Goal: Information Seeking & Learning: Find specific fact

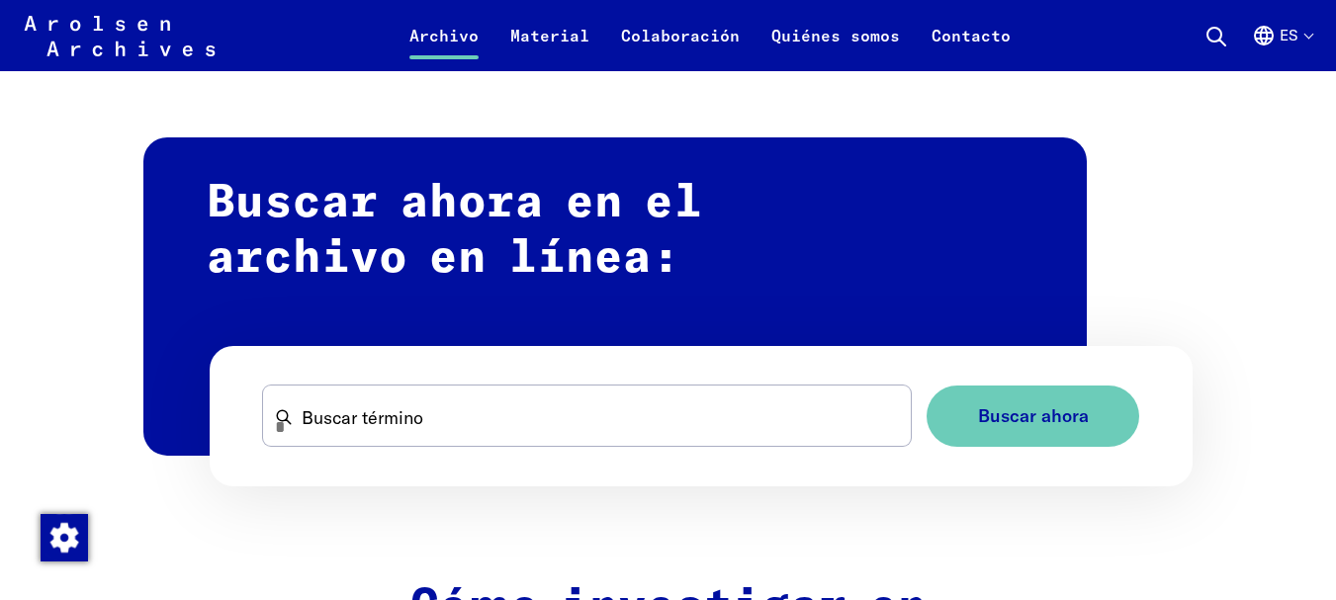
scroll to position [1186, 0]
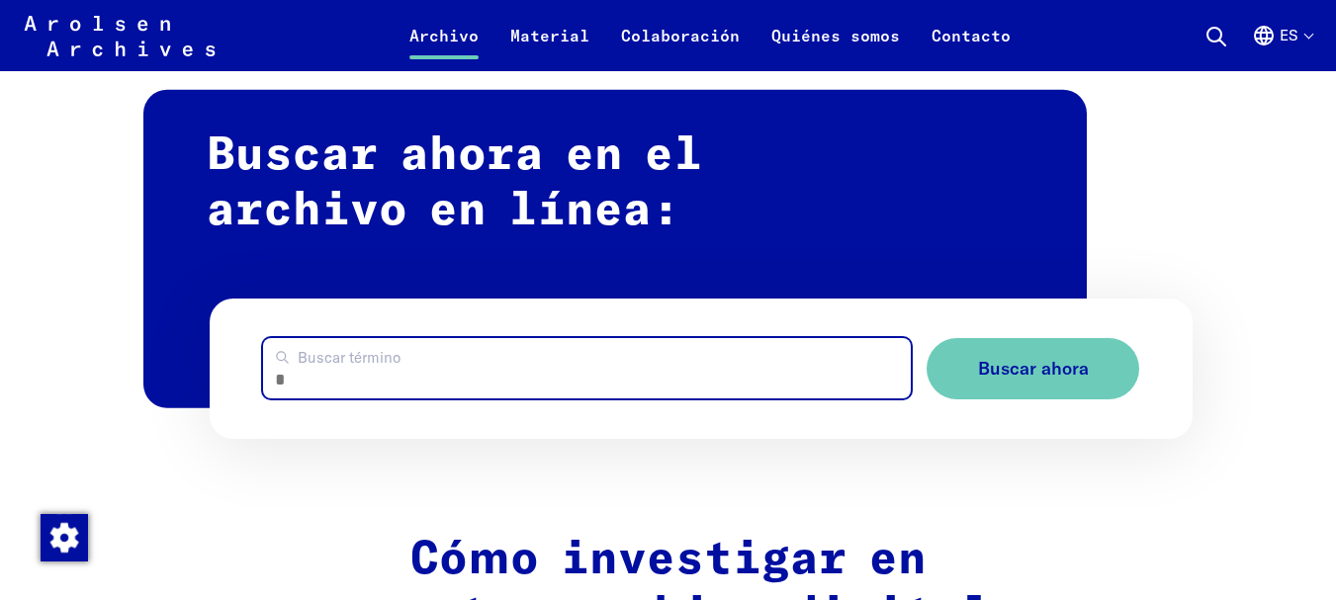
click at [438, 378] on input "Buscar término" at bounding box center [587, 368] width 648 height 60
type input "**********"
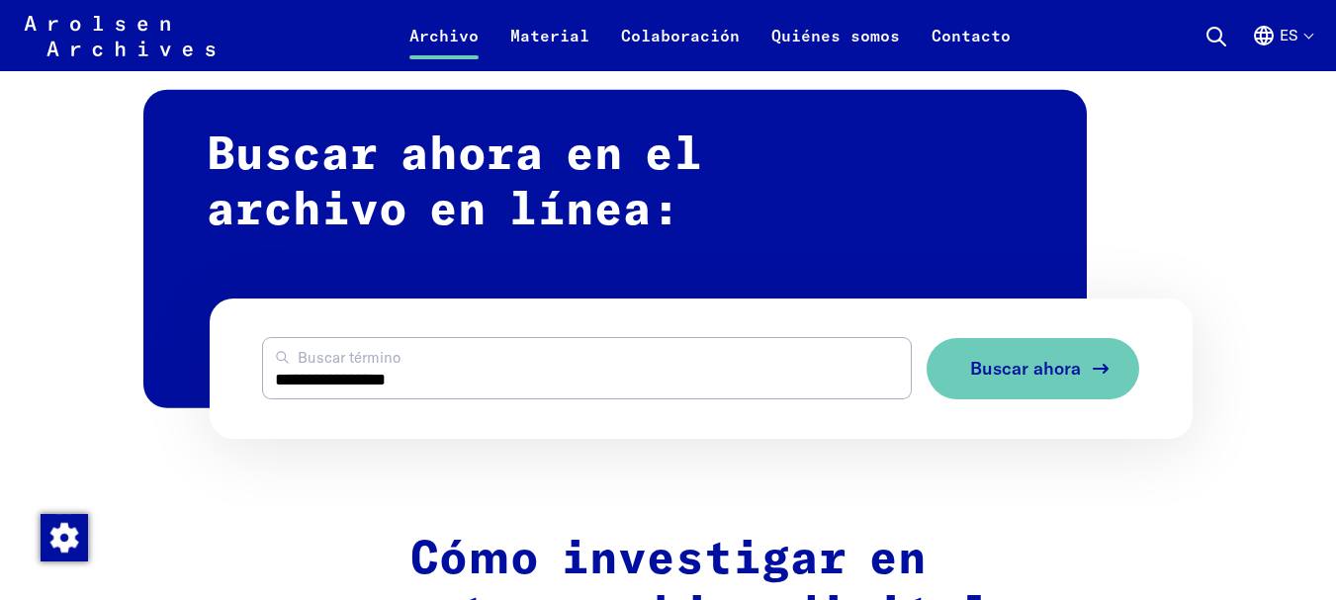
drag, startPoint x: 988, startPoint y: 372, endPoint x: 1018, endPoint y: 366, distance: 31.2
click at [988, 372] on span "Buscar ahora" at bounding box center [1025, 369] width 111 height 21
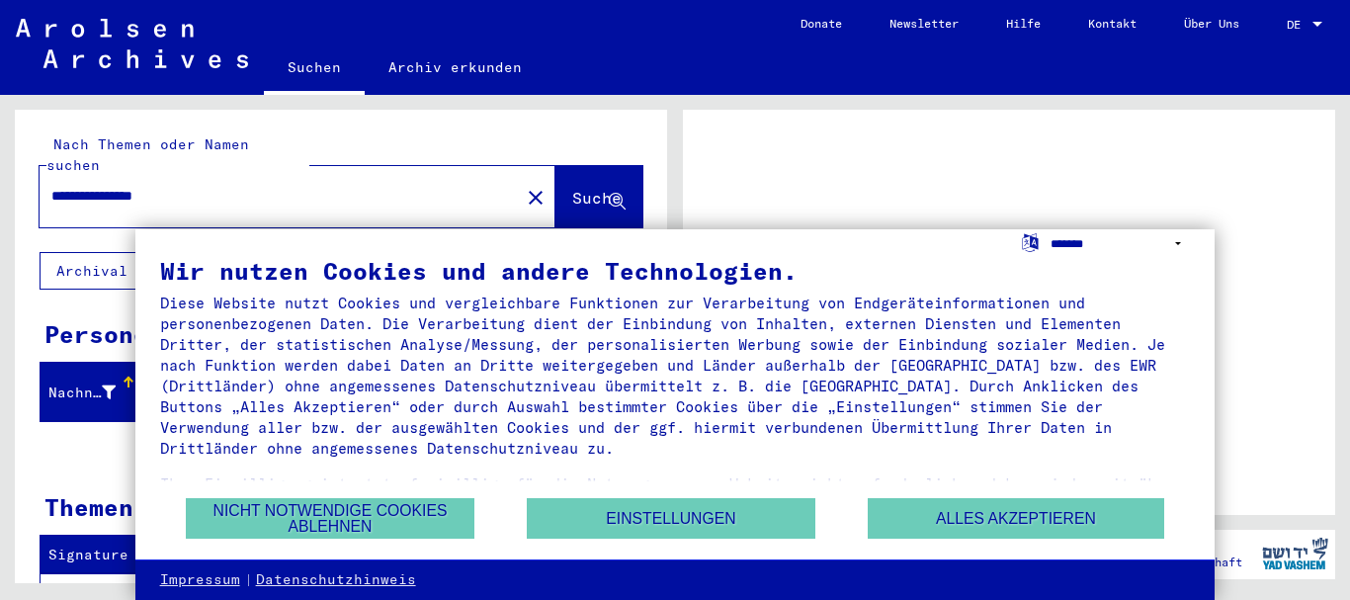
click at [1174, 245] on select "**********" at bounding box center [1120, 243] width 139 height 29
select select "*****"
click at [1051, 229] on select "**********" at bounding box center [1120, 243] width 139 height 29
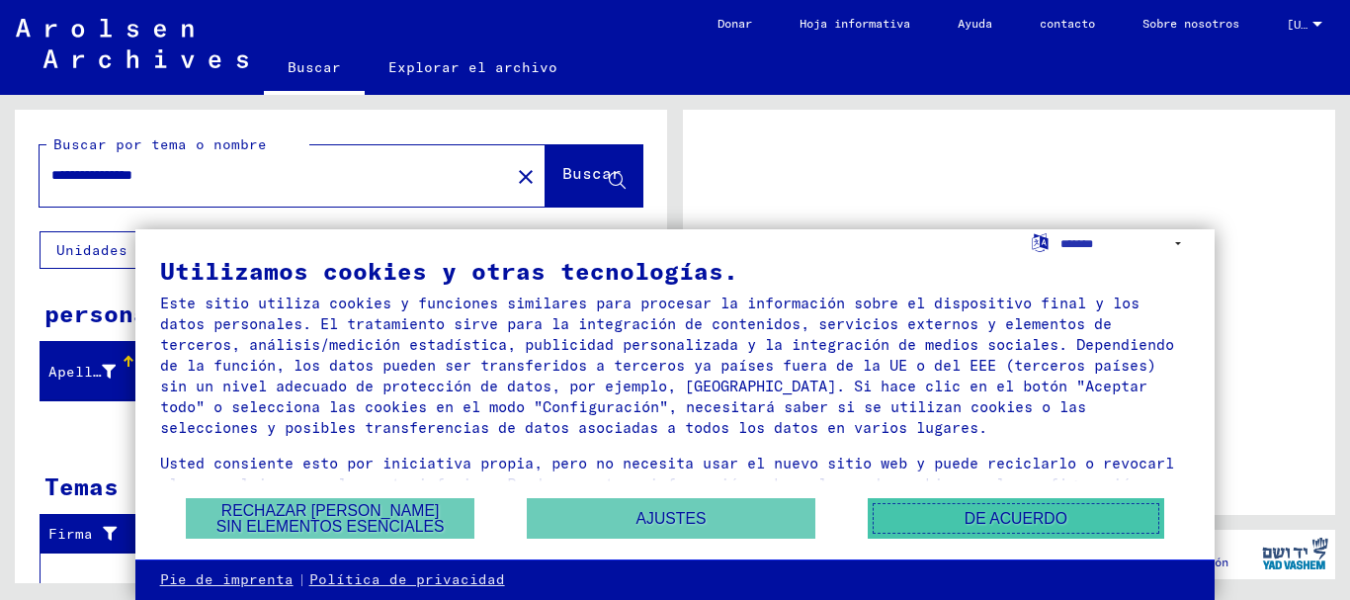
click at [992, 523] on font "DE ACUERDO" at bounding box center [1016, 518] width 103 height 17
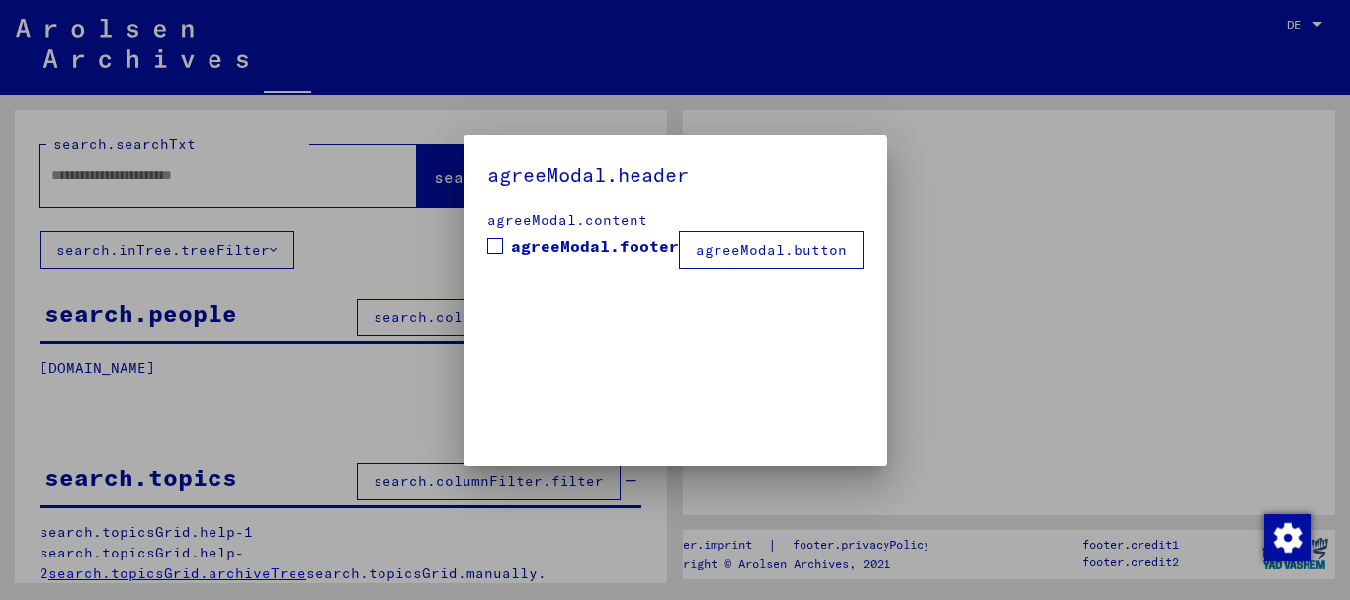
type input "**********"
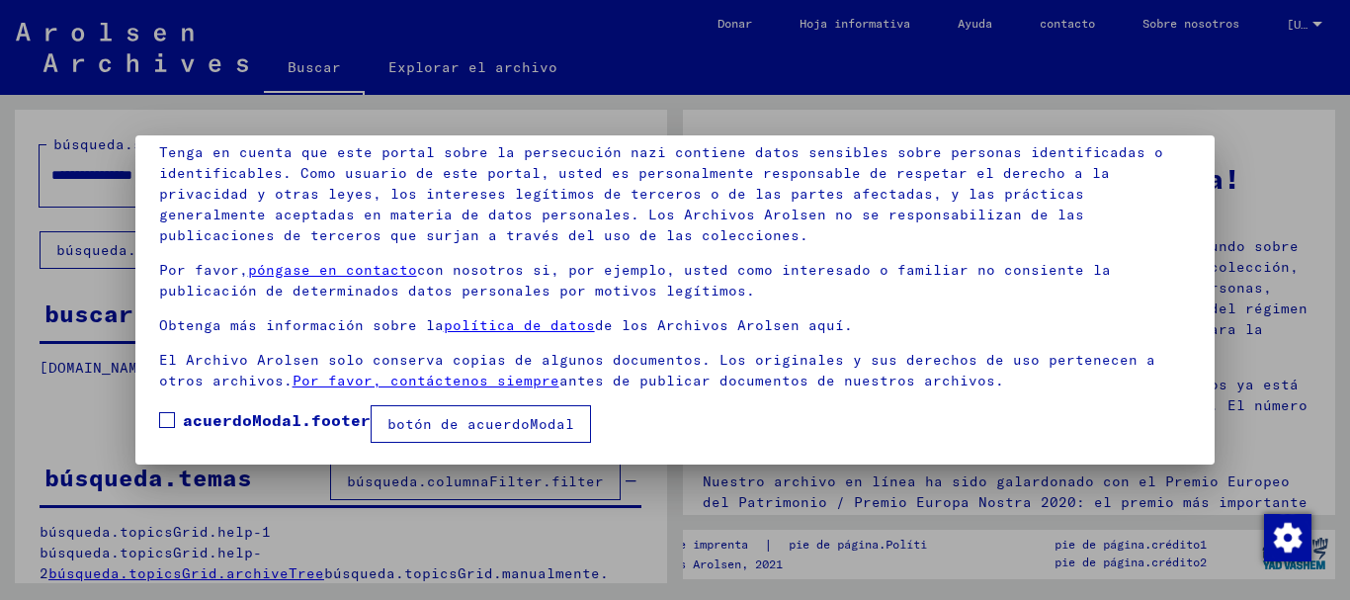
scroll to position [138, 0]
click at [168, 407] on label "acuerdoModal.footer" at bounding box center [265, 419] width 212 height 24
click at [509, 425] on font "botón de acuerdoModal" at bounding box center [481, 423] width 187 height 18
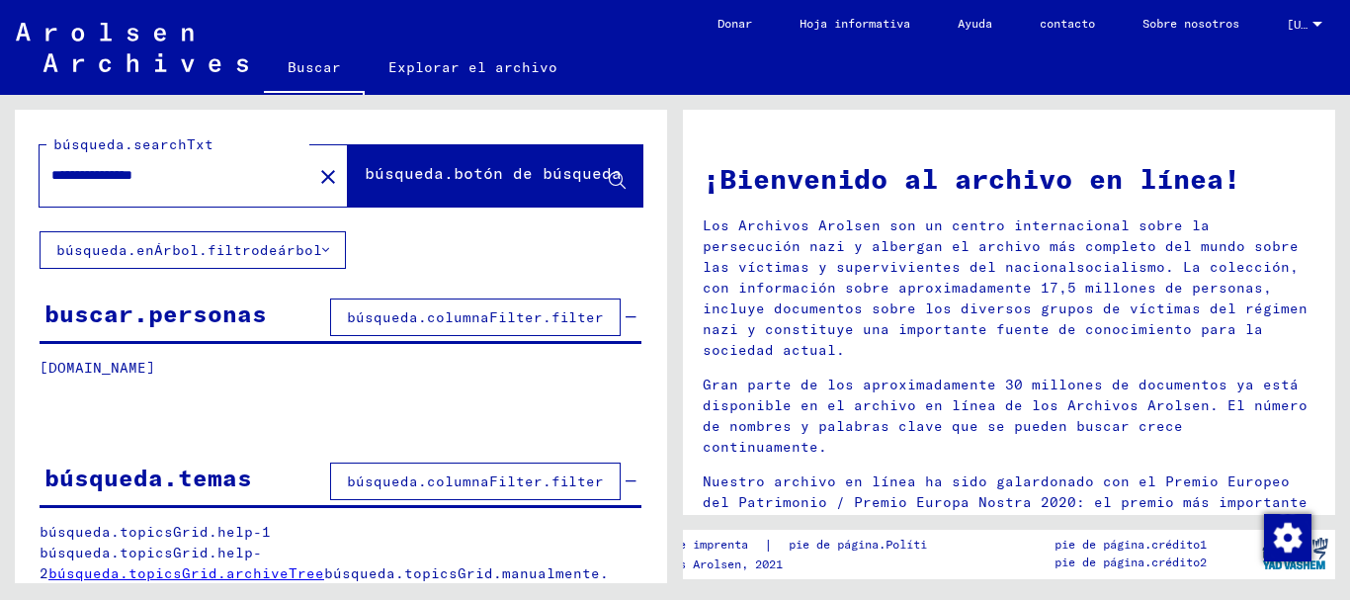
click at [322, 247] on icon at bounding box center [325, 250] width 7 height 14
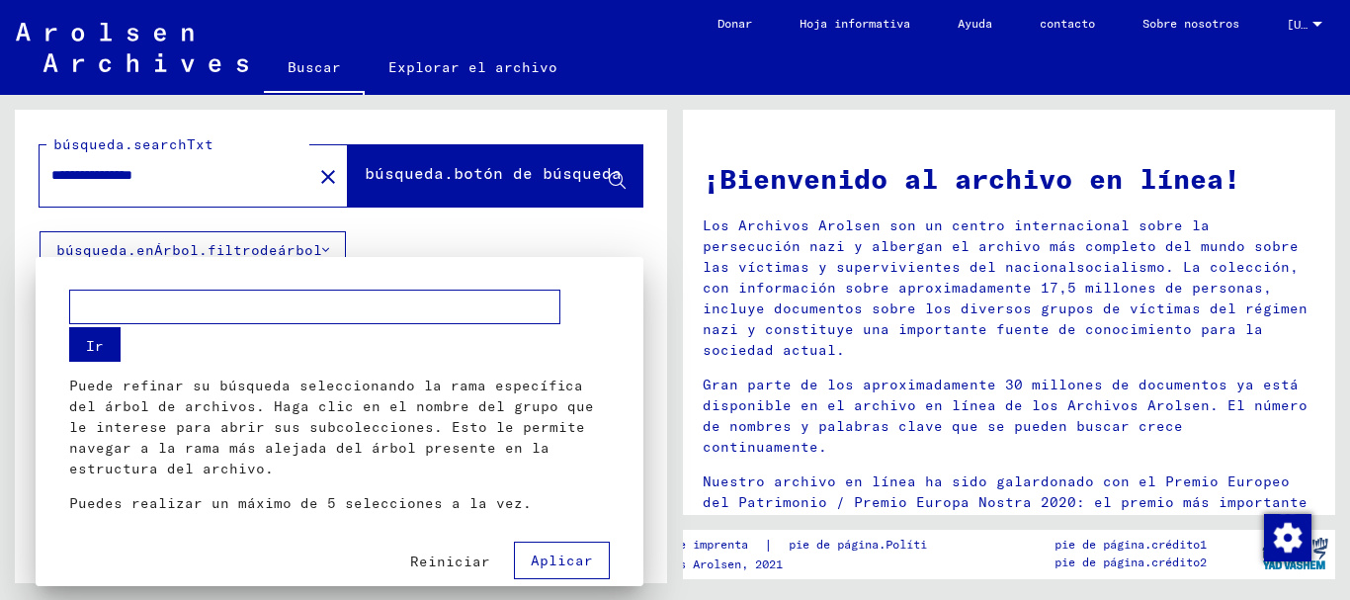
click at [557, 565] on font "Aplicar" at bounding box center [562, 561] width 62 height 18
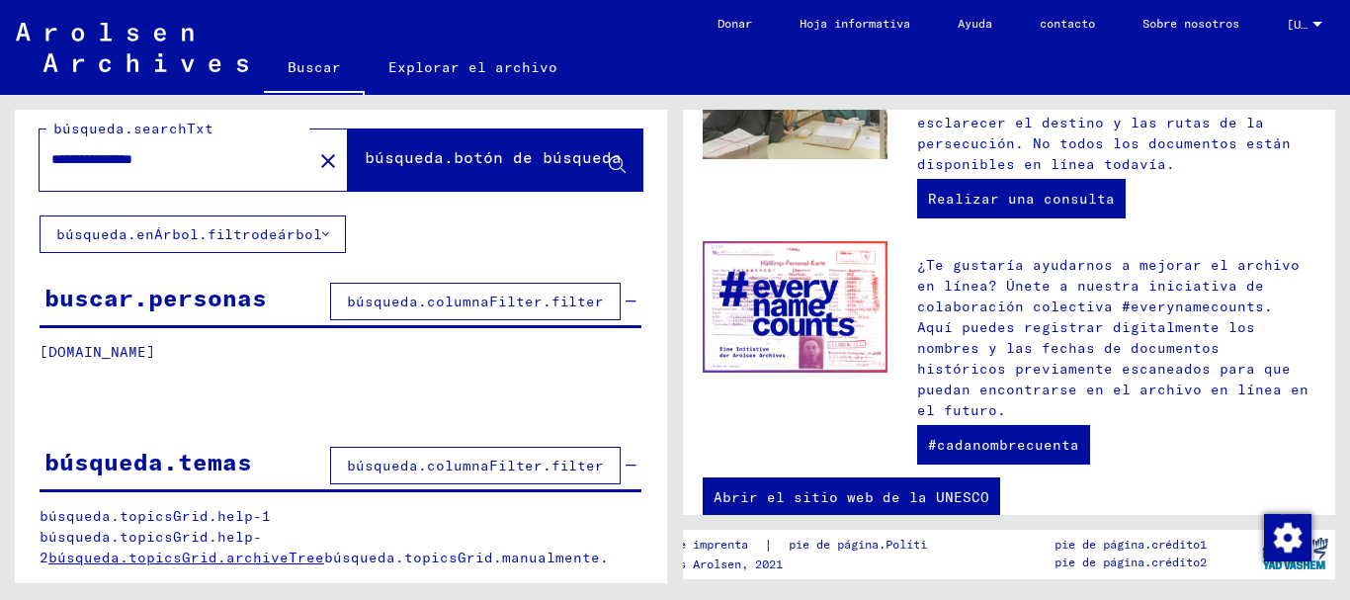
scroll to position [913, 0]
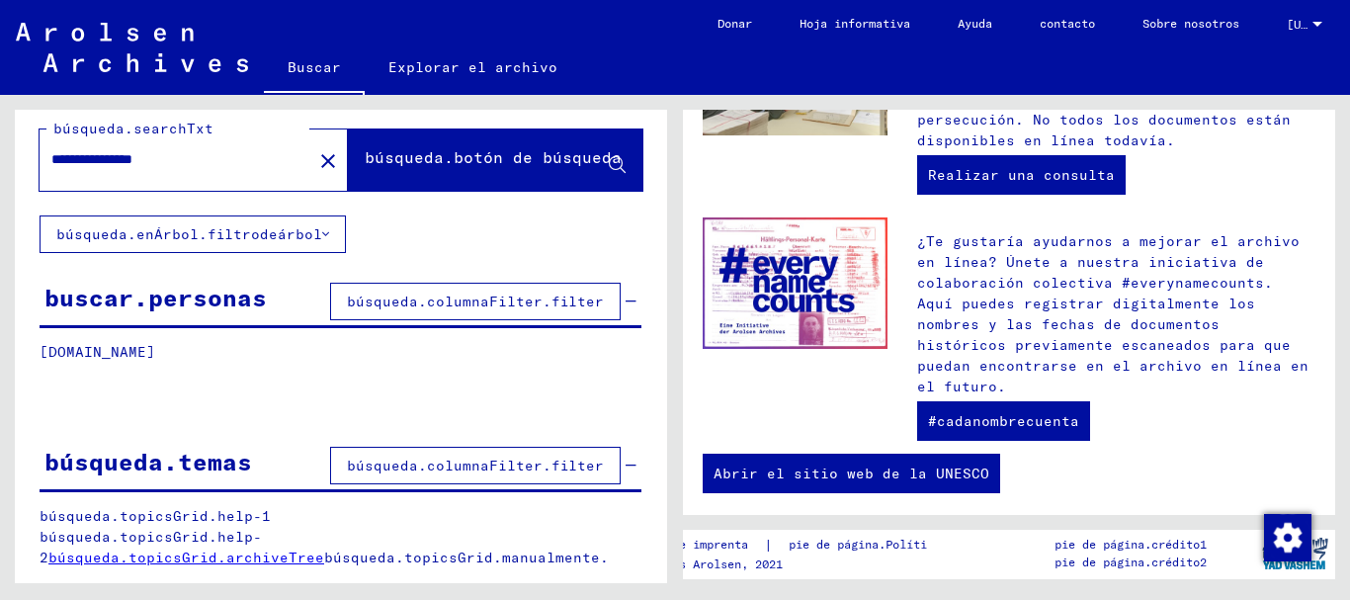
click at [471, 302] on font "búsqueda.columnaFilter.filter" at bounding box center [475, 302] width 257 height 18
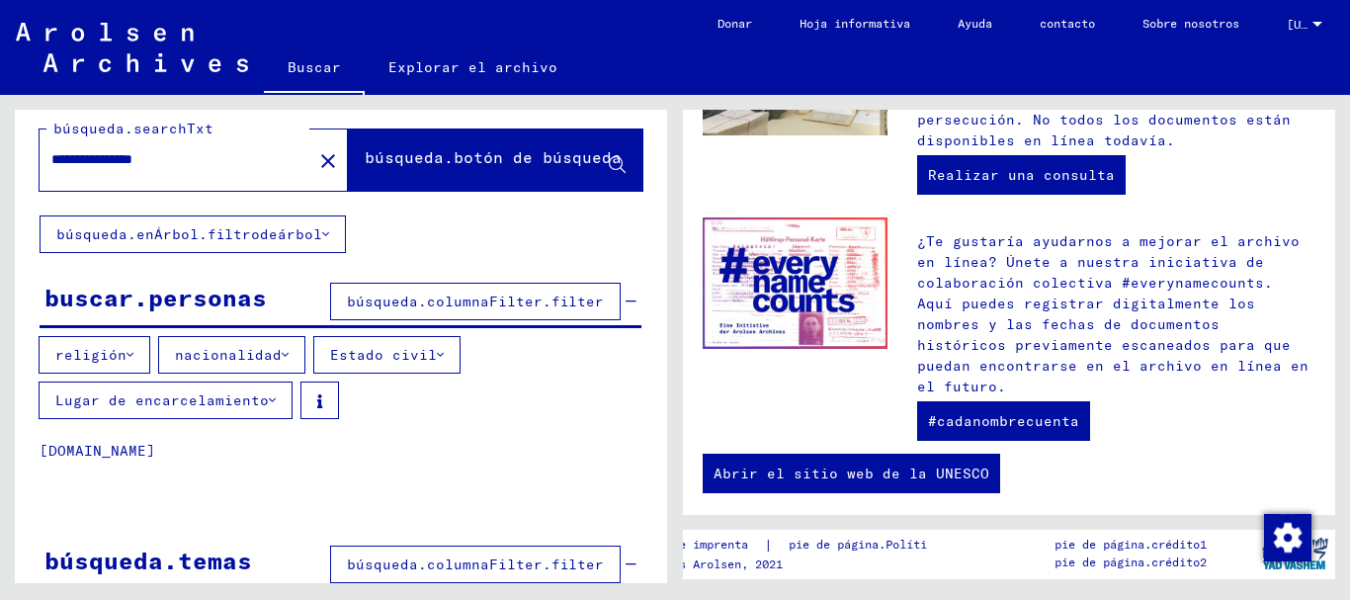
click at [127, 355] on icon at bounding box center [130, 355] width 7 height 14
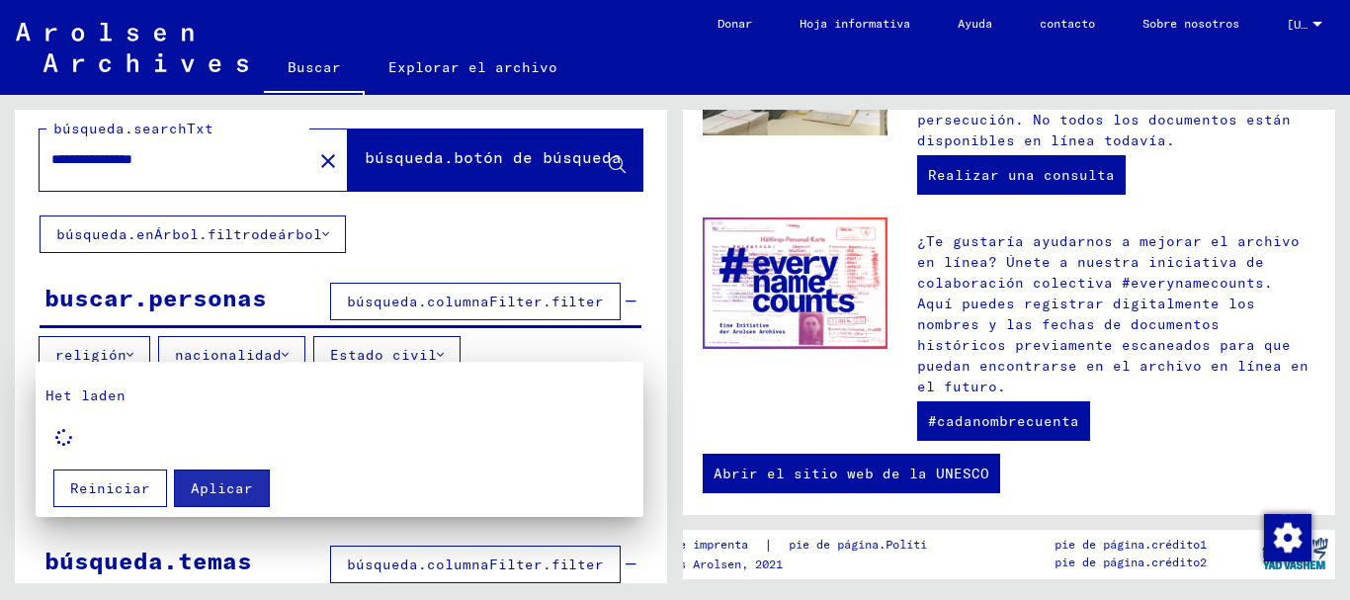
click at [118, 425] on div "Het laden" at bounding box center [339, 421] width 588 height 71
click at [102, 493] on font "Reiniciar" at bounding box center [110, 488] width 80 height 18
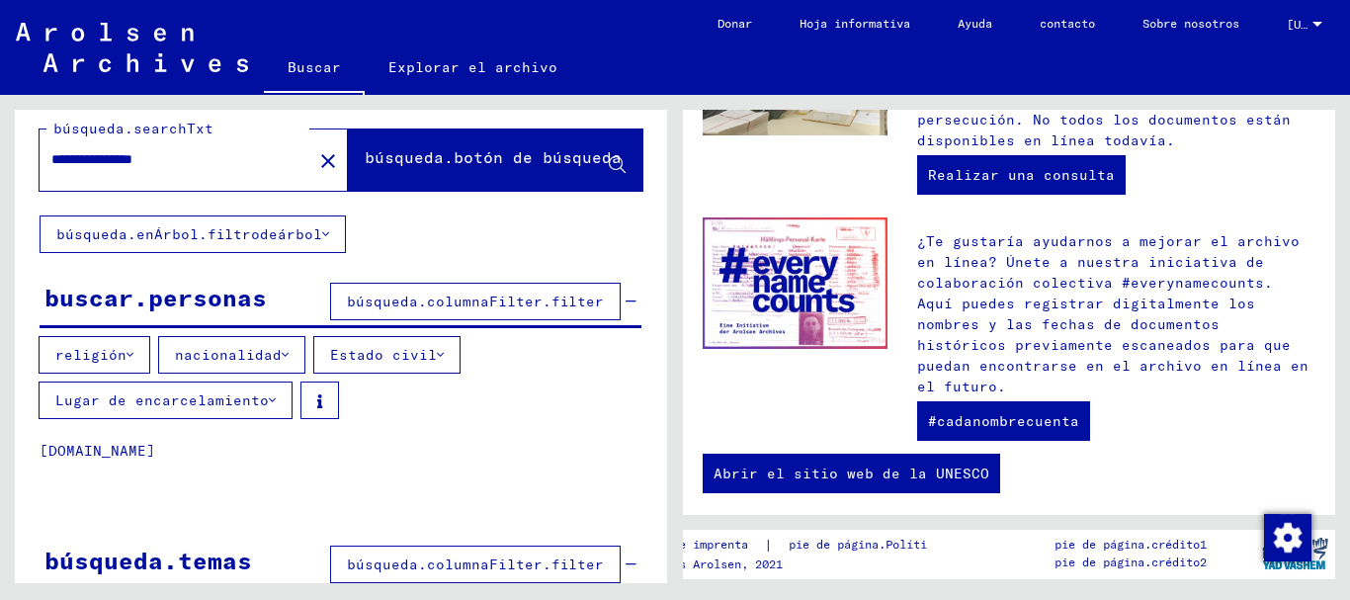
click at [128, 356] on icon at bounding box center [130, 355] width 7 height 14
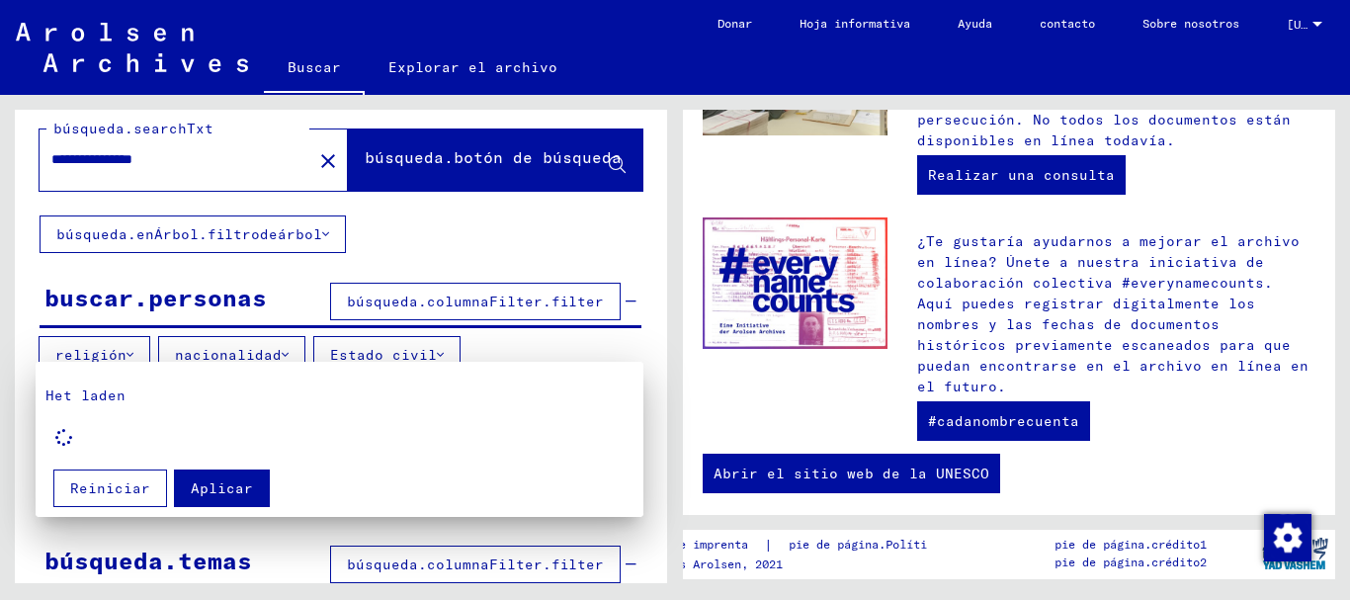
click at [509, 341] on div at bounding box center [675, 300] width 1350 height 600
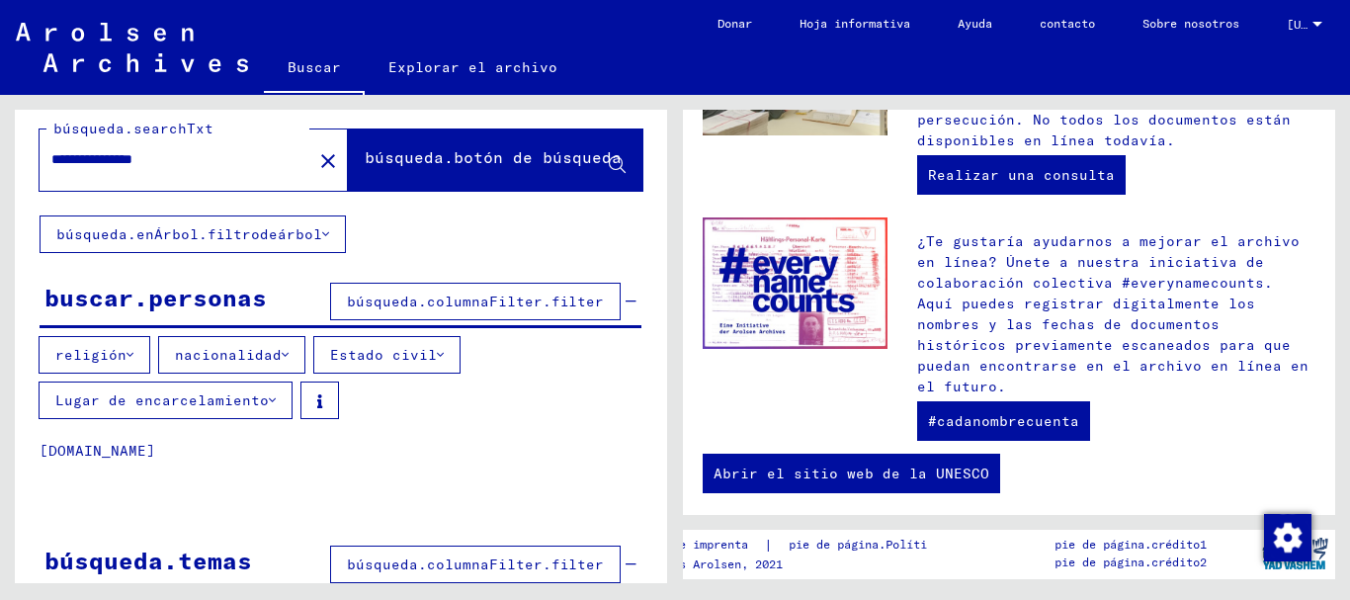
click at [289, 353] on button "nacionalidad" at bounding box center [231, 355] width 147 height 38
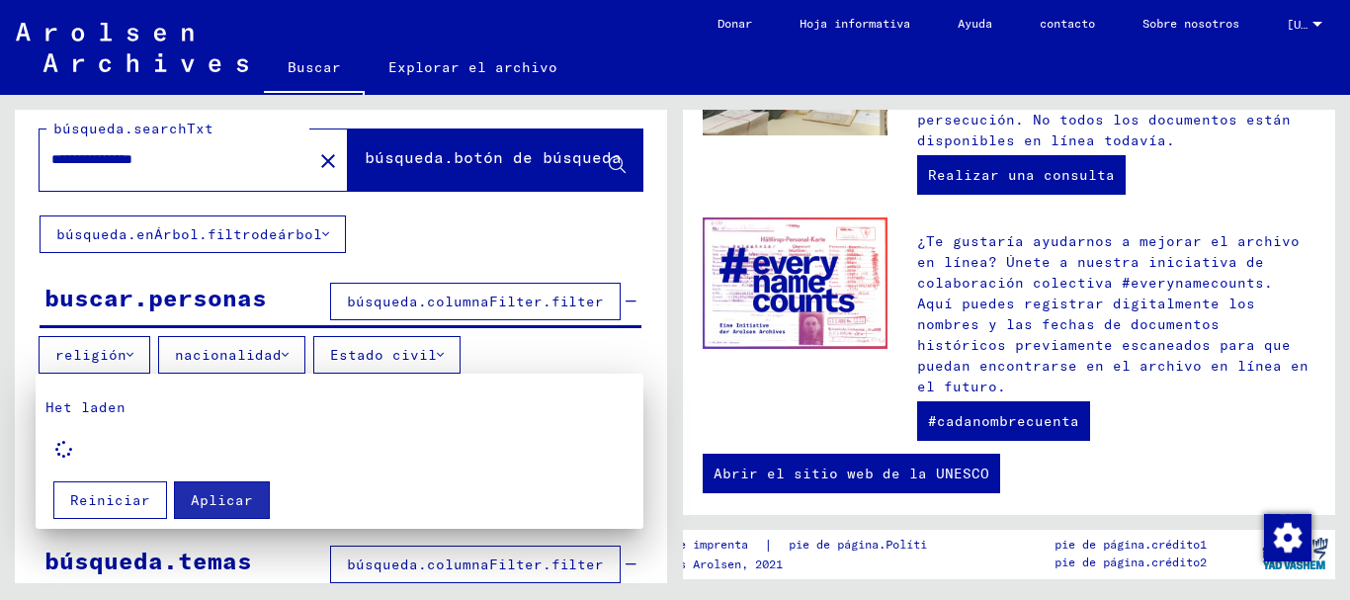
click at [288, 353] on div at bounding box center [675, 300] width 1350 height 600
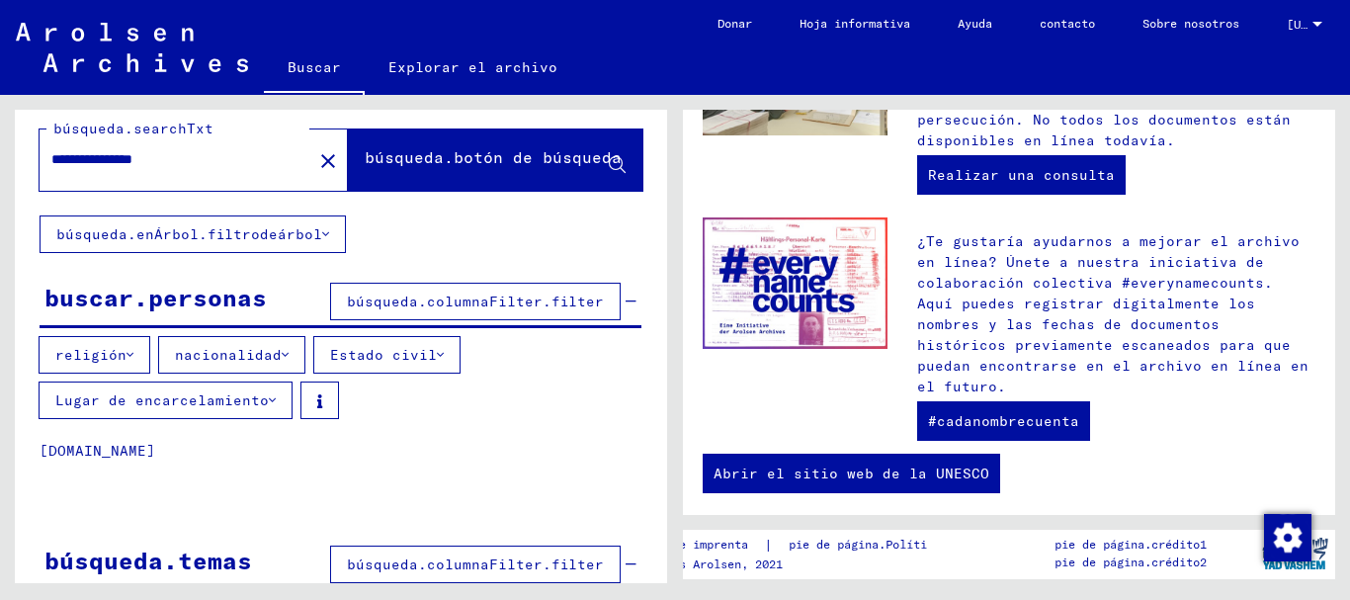
click at [127, 354] on icon at bounding box center [130, 355] width 7 height 14
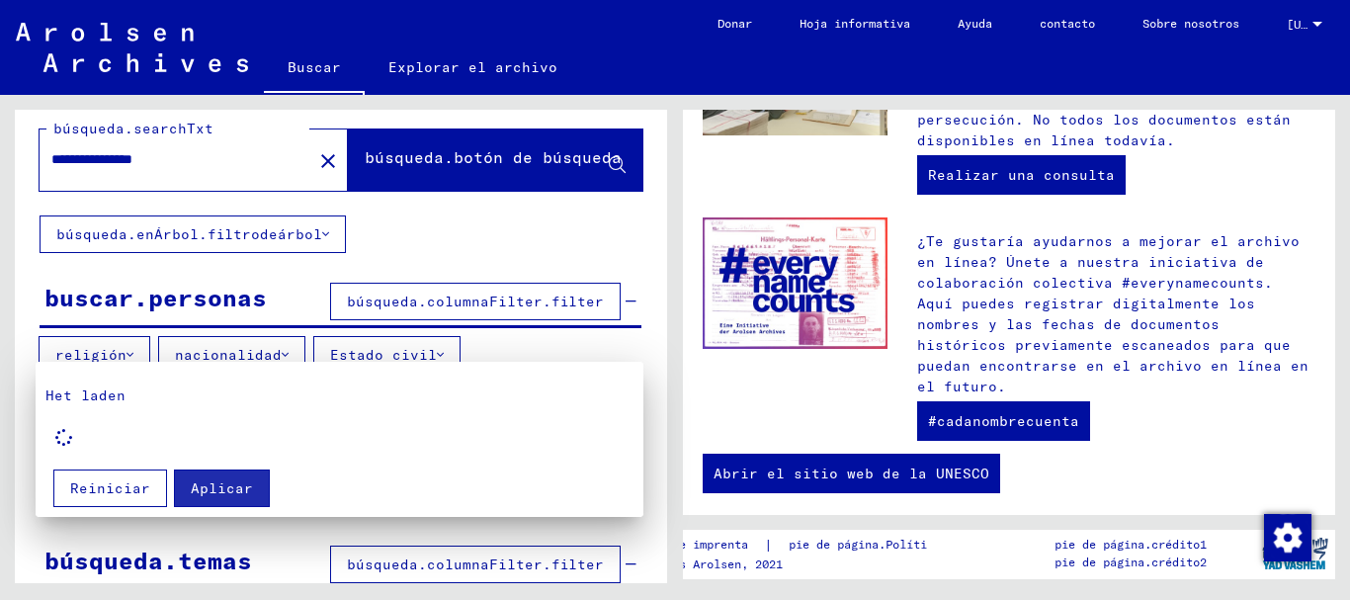
click at [160, 408] on div "Het laden" at bounding box center [339, 421] width 588 height 71
click at [107, 483] on font "Reiniciar" at bounding box center [110, 488] width 80 height 18
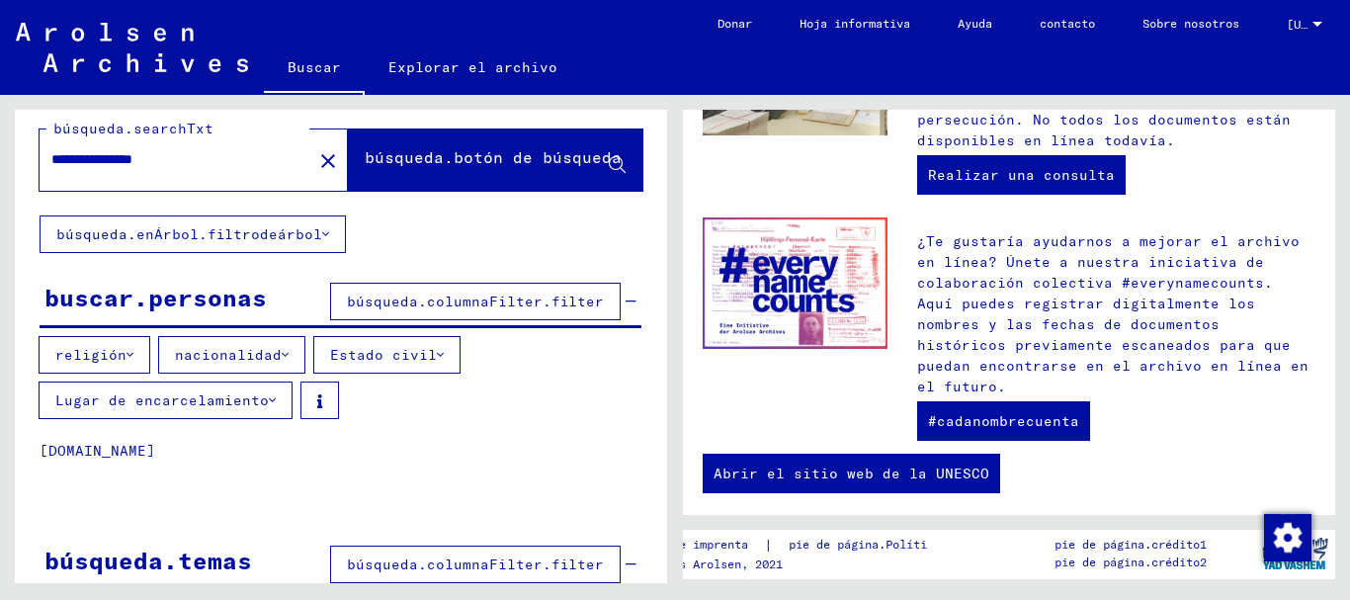
click at [429, 302] on font "búsqueda.columnaFilter.filter" at bounding box center [475, 302] width 257 height 18
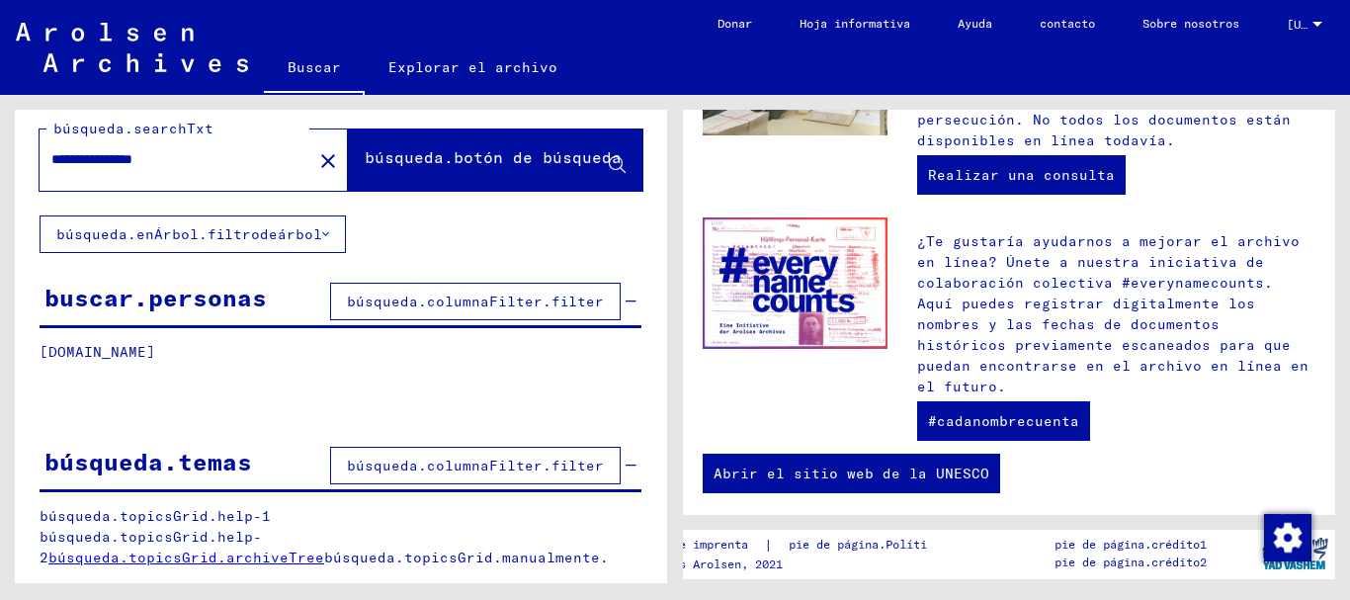
click at [429, 302] on font "búsqueda.columnaFilter.filter" at bounding box center [475, 302] width 257 height 18
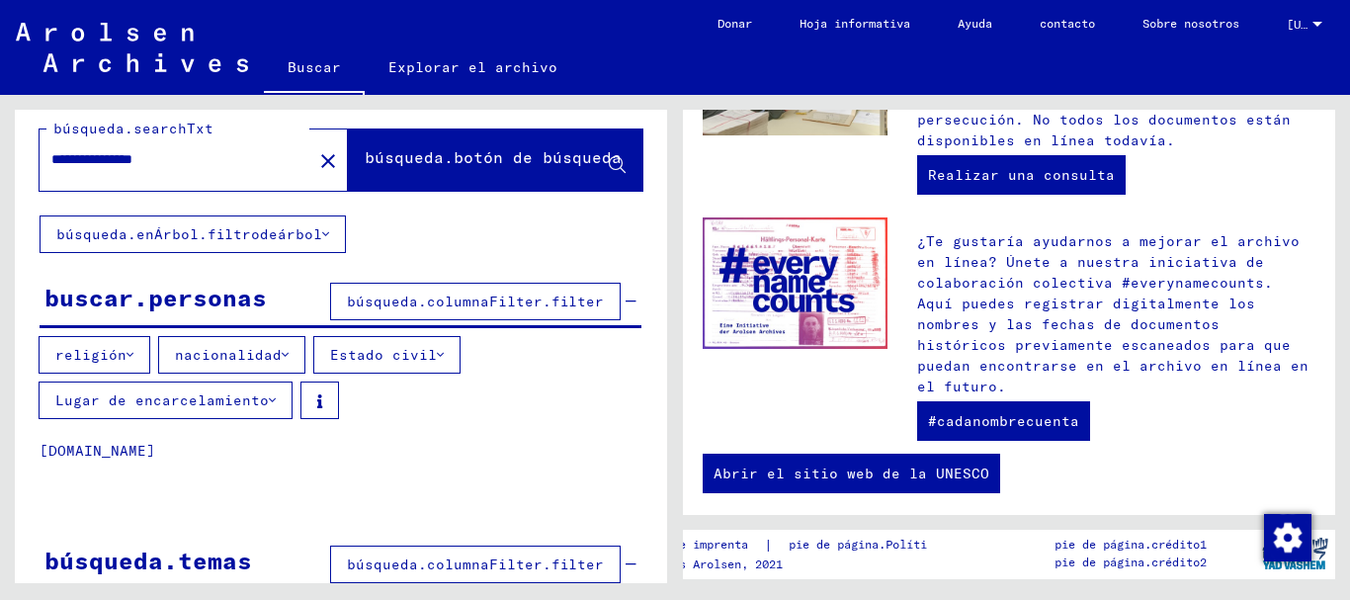
click at [131, 361] on button "religión" at bounding box center [95, 355] width 112 height 38
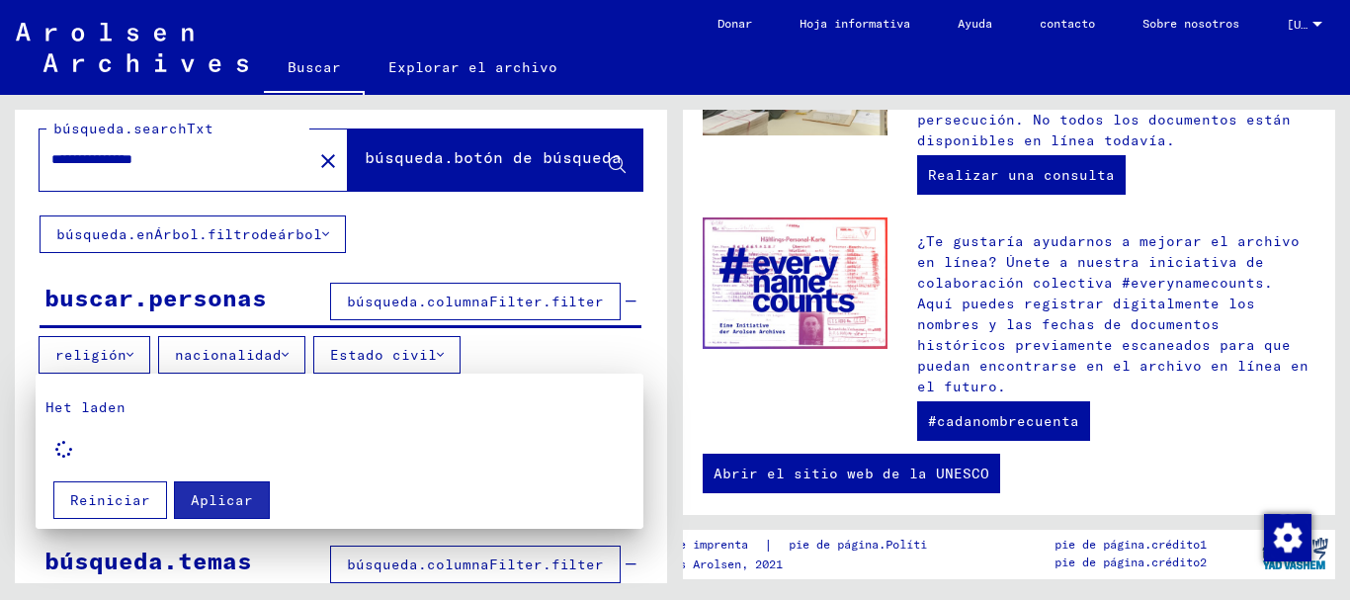
click at [114, 427] on div "Het laden" at bounding box center [339, 432] width 588 height 71
click at [121, 504] on font "Reiniciar" at bounding box center [110, 500] width 80 height 18
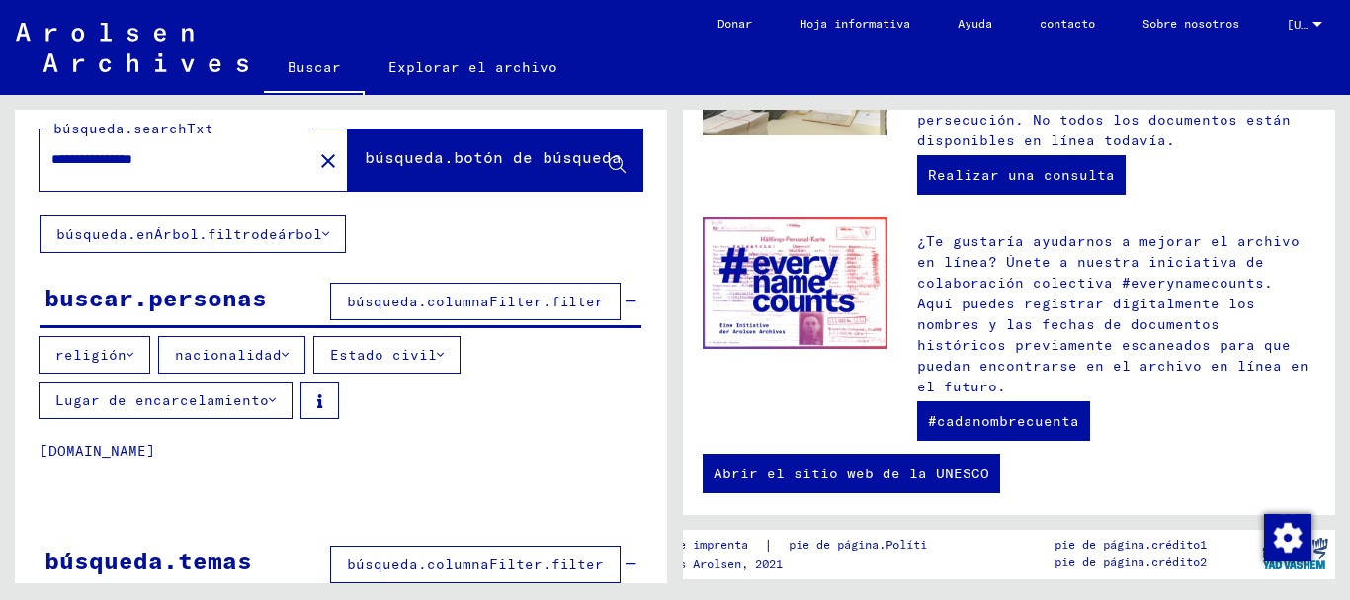
click at [316, 153] on mat-icon "close" at bounding box center [328, 161] width 24 height 24
click at [115, 167] on input "text" at bounding box center [169, 159] width 237 height 21
click at [414, 217] on div "búsqueda.searchTxt búsqueda.botón de búsqueda búsqueda.enÁrbol.filtrodeárbol bu…" at bounding box center [341, 395] width 652 height 603
click at [119, 352] on font "religión" at bounding box center [90, 355] width 71 height 18
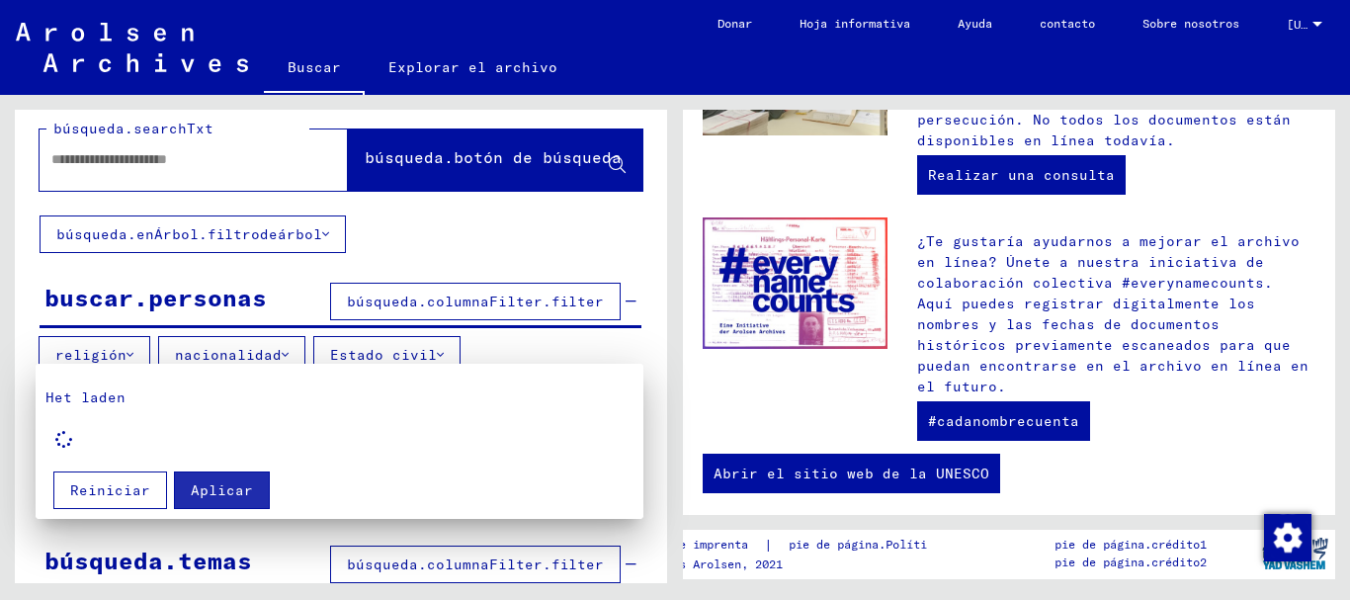
click at [118, 352] on div at bounding box center [675, 300] width 1350 height 600
